Goal: Use online tool/utility: Utilize a website feature to perform a specific function

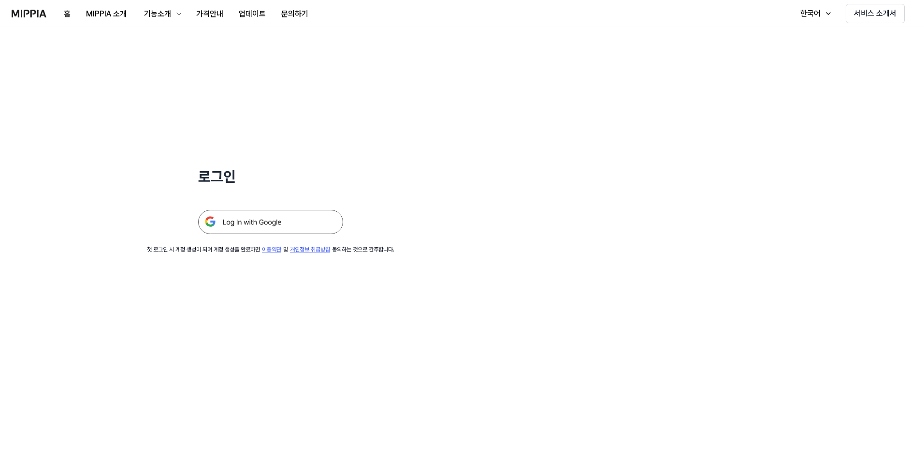
click at [232, 228] on img at bounding box center [270, 222] width 145 height 24
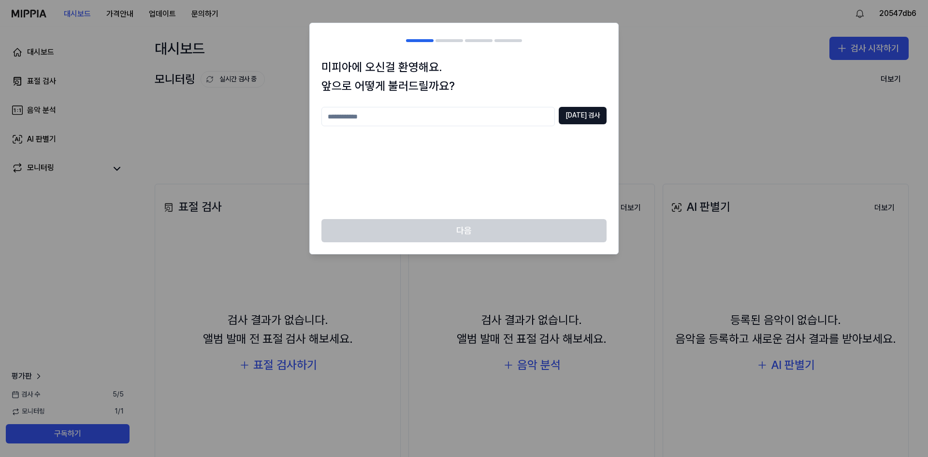
click at [401, 117] on input "text" at bounding box center [437, 116] width 233 height 19
click at [584, 119] on button "중복 검사" at bounding box center [582, 115] width 48 height 17
click at [209, 113] on body "대시보드 가격안내 업데이트 문의하기 20547db6 대시보드 표절 검사 음악 분석 AI 판별기 모니터링 평가판 검사 수 5 / 5 모니터링 1…" at bounding box center [464, 228] width 928 height 457
type input "*"
type input "**"
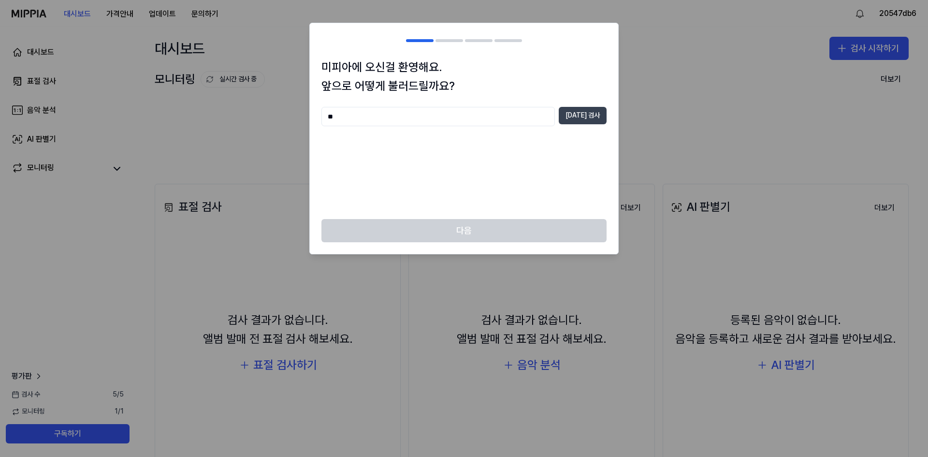
click at [583, 115] on button "중복 검사" at bounding box center [582, 115] width 48 height 17
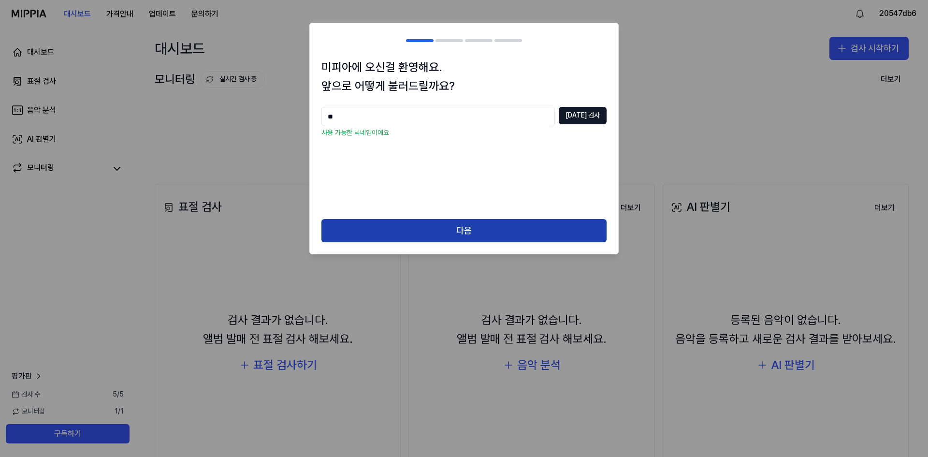
click at [468, 226] on button "다음" at bounding box center [463, 230] width 285 height 23
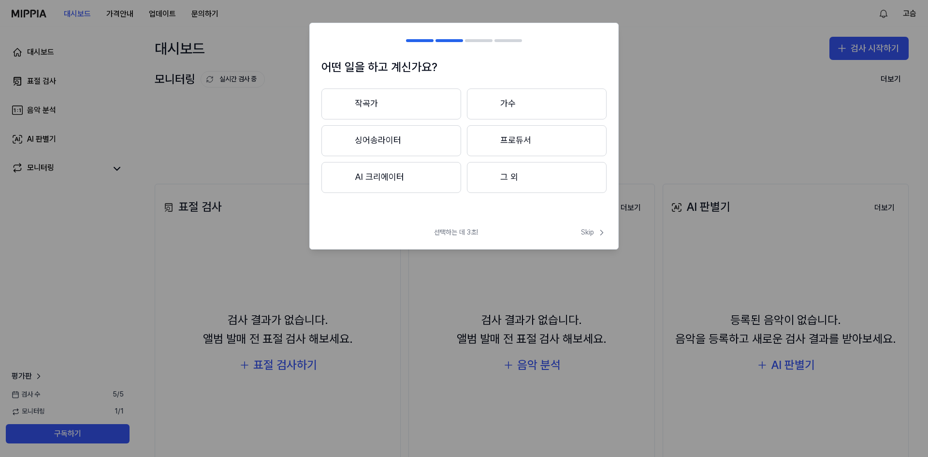
click at [400, 137] on button "싱어송라이터" at bounding box center [391, 140] width 140 height 31
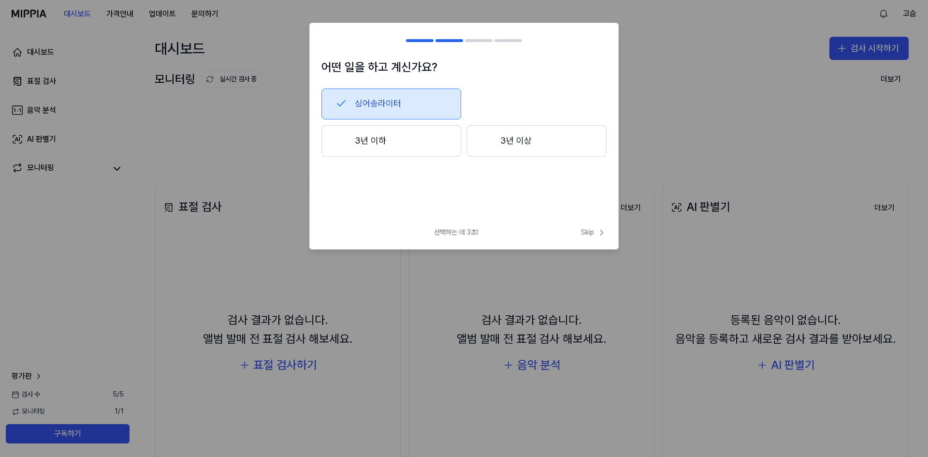
click at [531, 150] on button "3년 이상" at bounding box center [537, 141] width 140 height 32
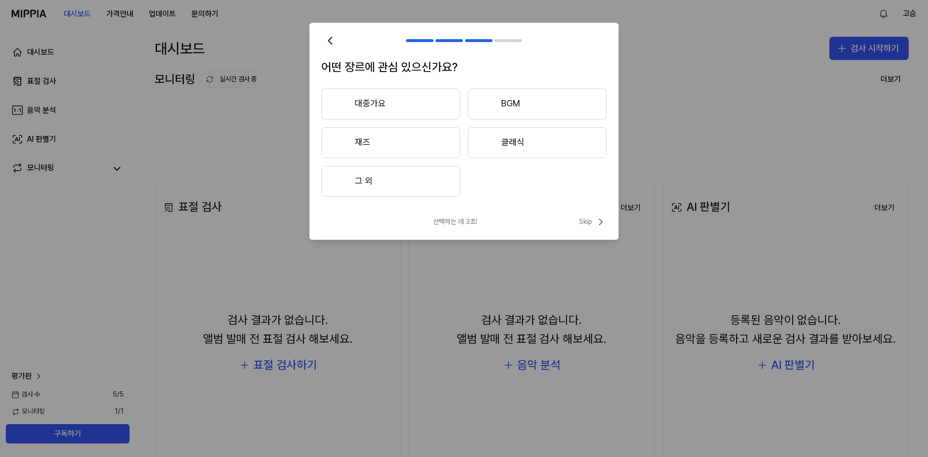
click at [410, 107] on button "대중가요" at bounding box center [390, 103] width 139 height 31
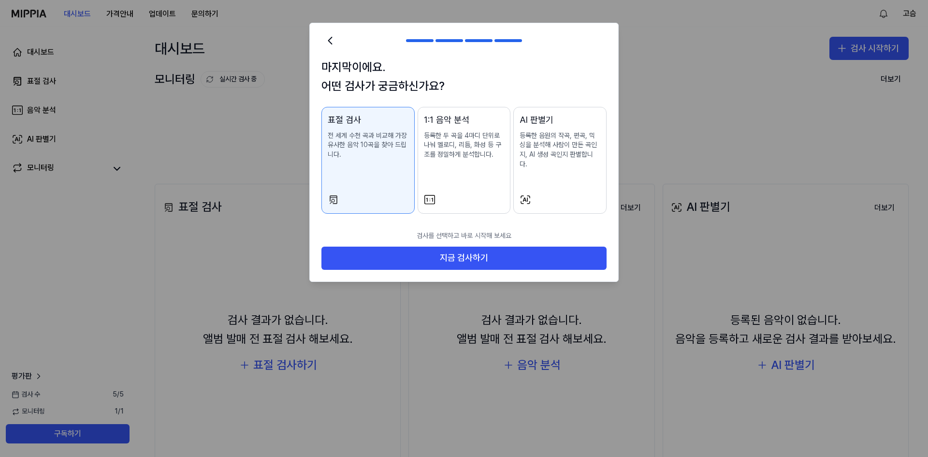
click at [546, 146] on p "등록한 음원의 작곡, 편곡, 믹싱을 분석해 사람이 만든 곡인지, AI 생성 곡인지 판별합니다." at bounding box center [559, 150] width 81 height 38
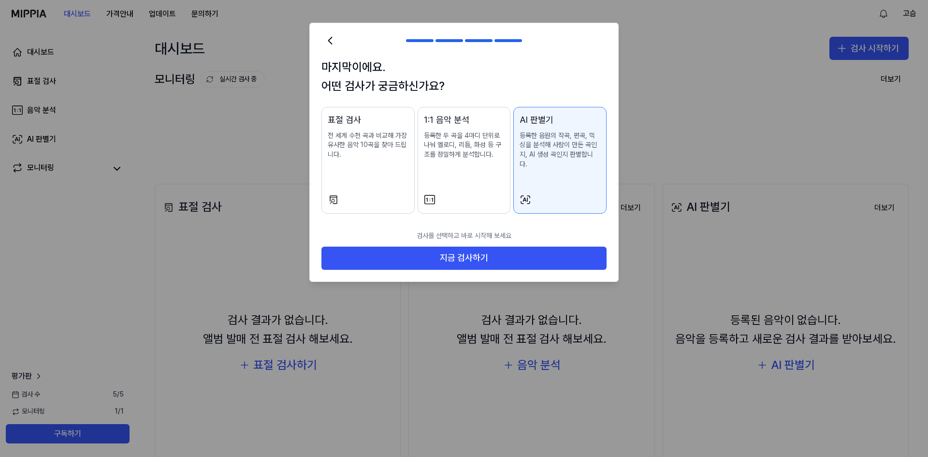
click at [372, 160] on div "표절 검사 전 세계 수천 곡과 비교해 가장 유사한 음악 10곡을 찾아 드립니다." at bounding box center [368, 146] width 81 height 66
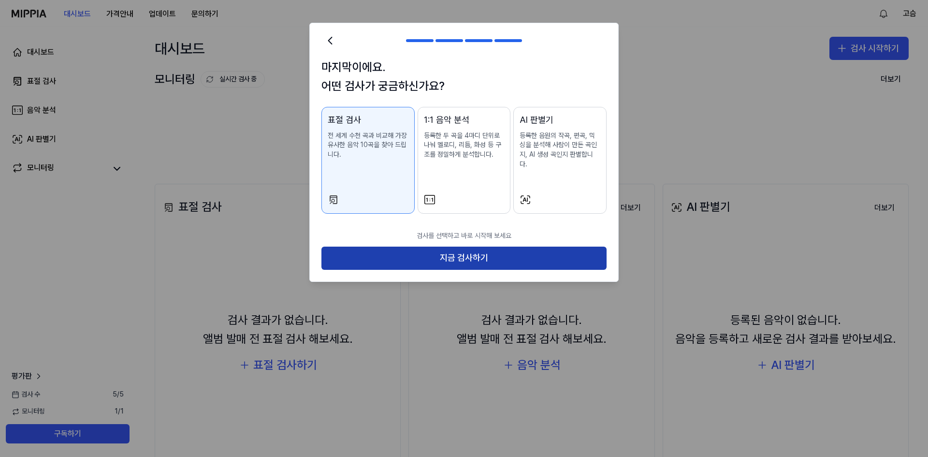
click at [436, 256] on button "지금 검사하기" at bounding box center [463, 257] width 285 height 23
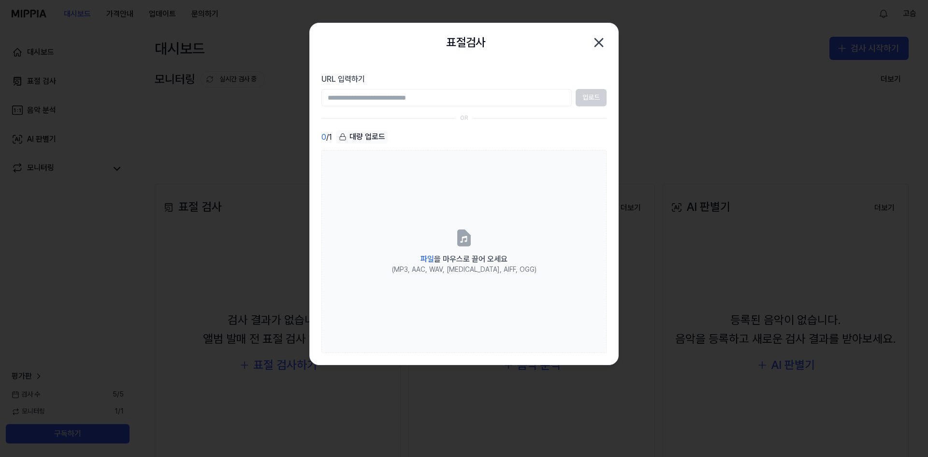
click at [602, 41] on icon "button" at bounding box center [598, 42] width 15 height 15
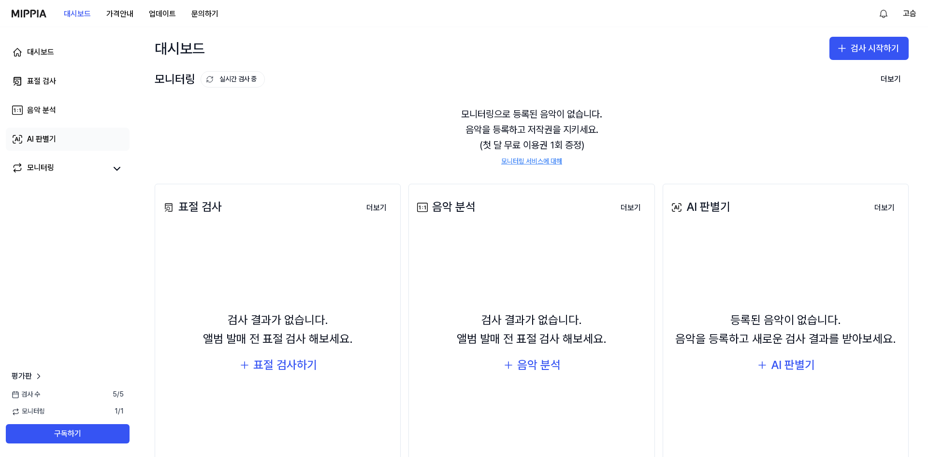
click at [29, 144] on link "AI 판별기" at bounding box center [68, 139] width 124 height 23
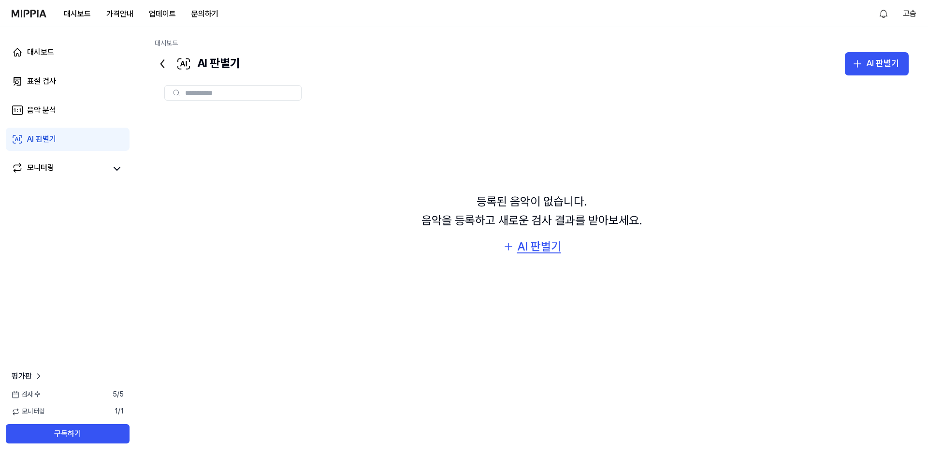
click at [546, 248] on div "AI 판별기" at bounding box center [539, 246] width 44 height 18
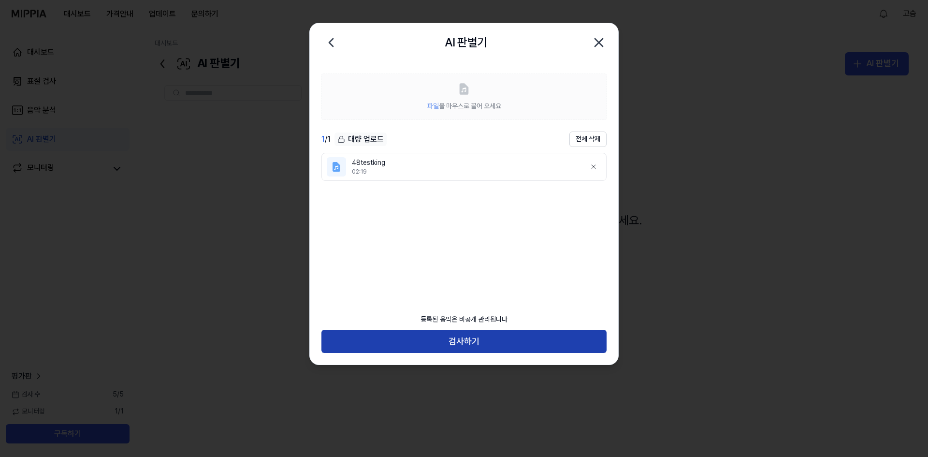
click at [475, 344] on button "검사하기" at bounding box center [463, 340] width 285 height 23
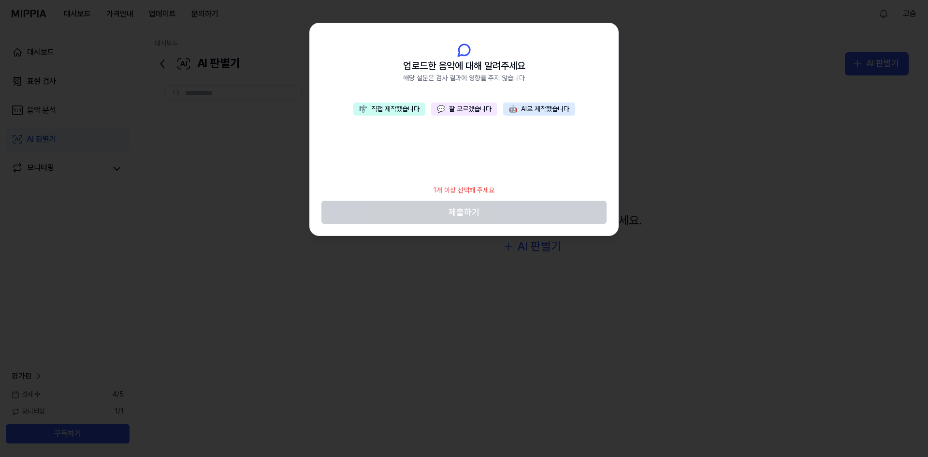
click at [387, 110] on button "🎼 직접 제작했습니다" at bounding box center [389, 109] width 72 height 14
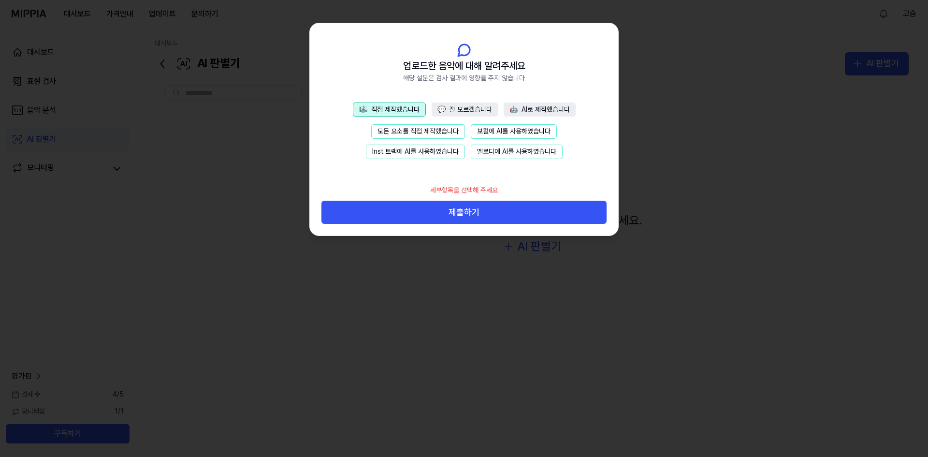
click at [410, 129] on button "모든 요소를 직접 제작했습니다" at bounding box center [418, 131] width 94 height 14
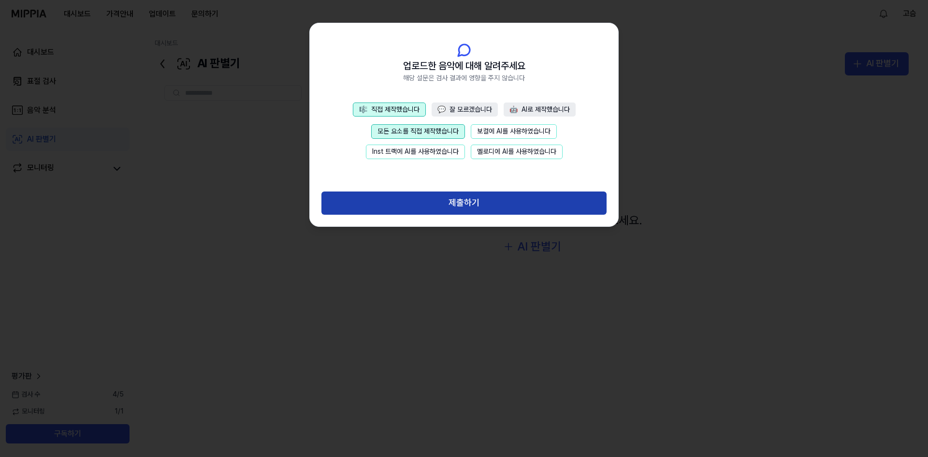
click at [453, 200] on button "제출하기" at bounding box center [463, 202] width 285 height 23
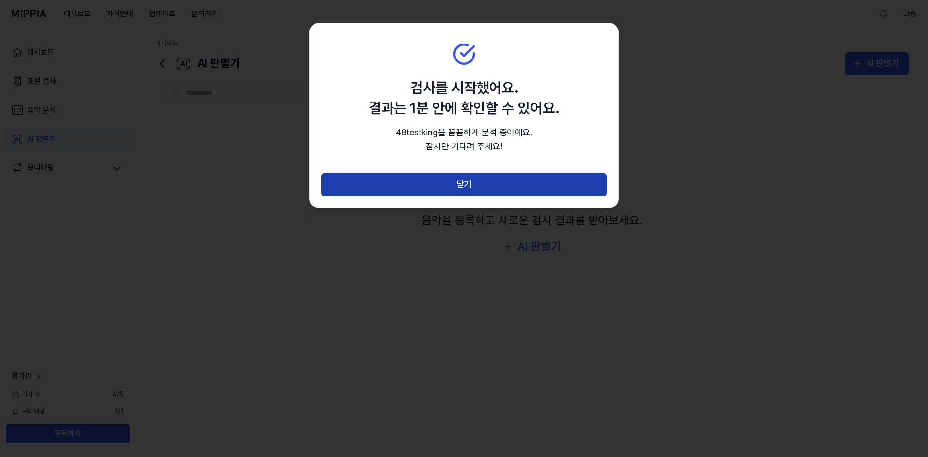
click at [480, 182] on button "닫기" at bounding box center [463, 184] width 285 height 23
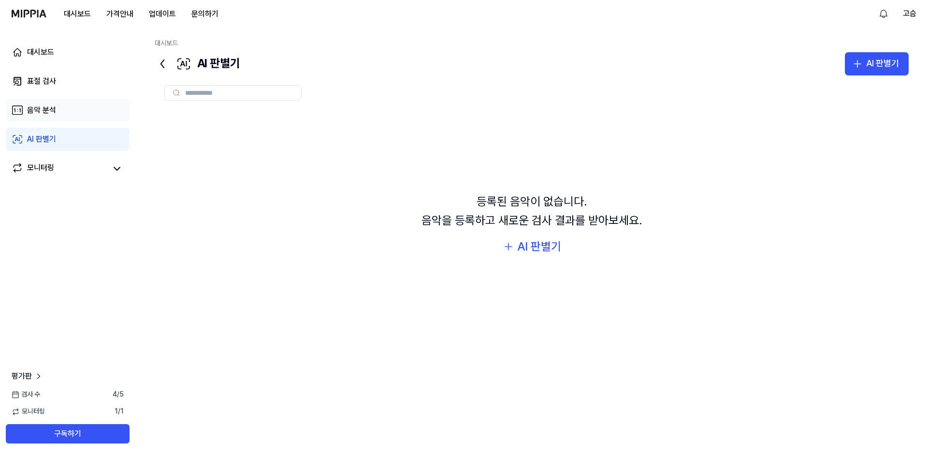
click at [74, 116] on link "음악 분석" at bounding box center [68, 110] width 124 height 23
click at [62, 136] on link "AI 판별기" at bounding box center [68, 139] width 124 height 23
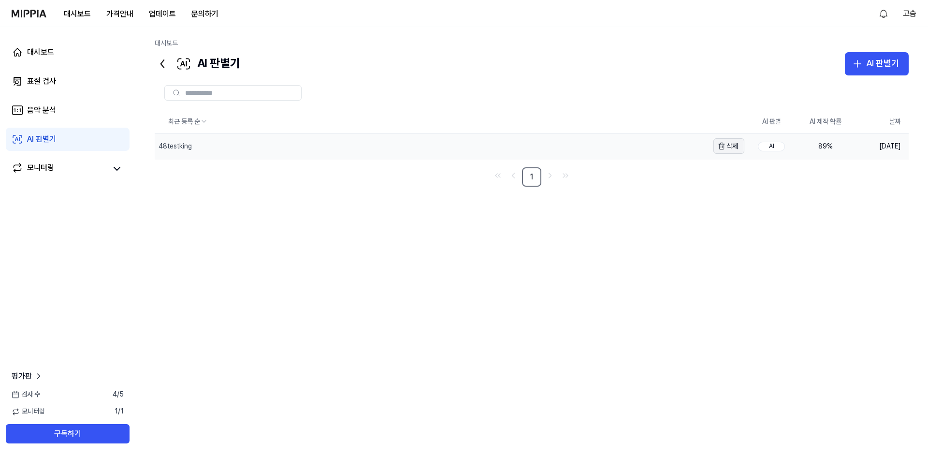
click at [726, 149] on button "삭제" at bounding box center [728, 145] width 31 height 15
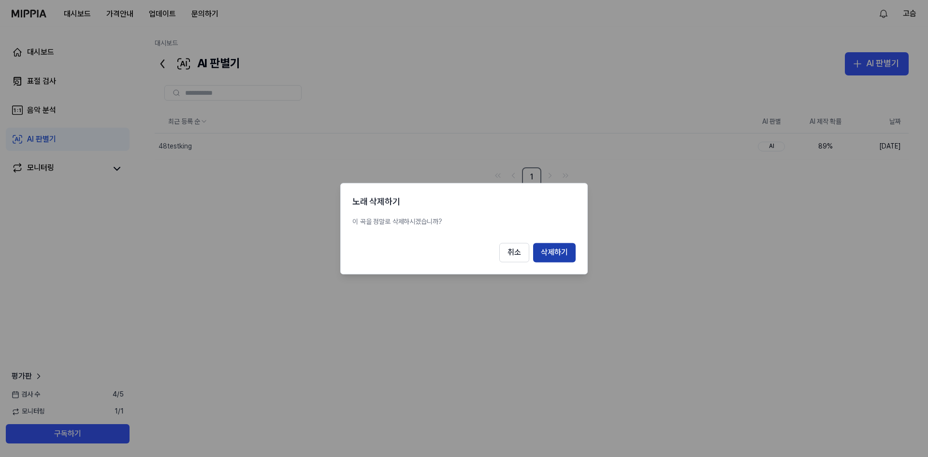
click at [559, 255] on button "삭제하기" at bounding box center [554, 252] width 43 height 19
